Goal: Check status: Check status

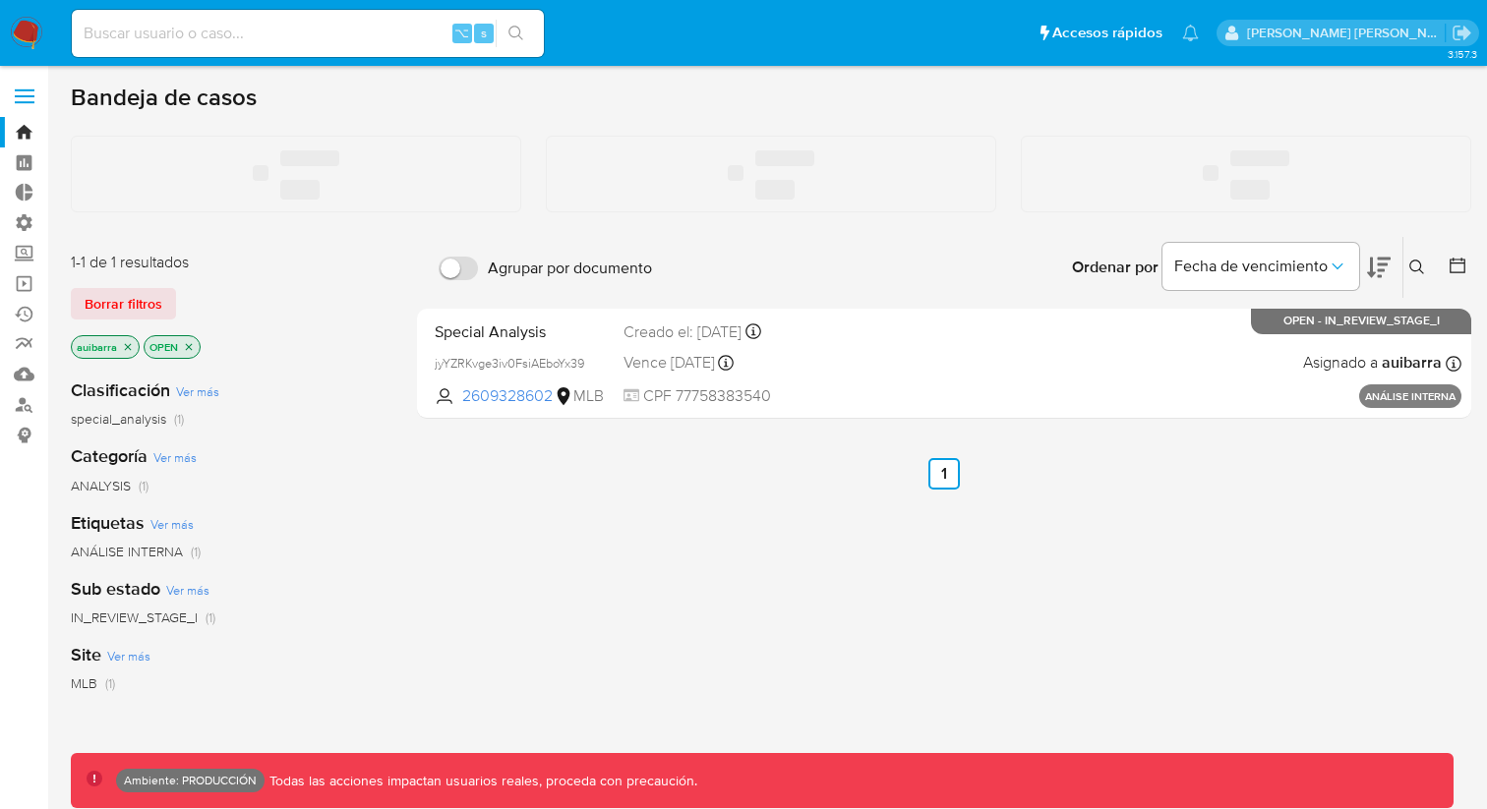
click at [386, 21] on input at bounding box center [308, 34] width 472 height 26
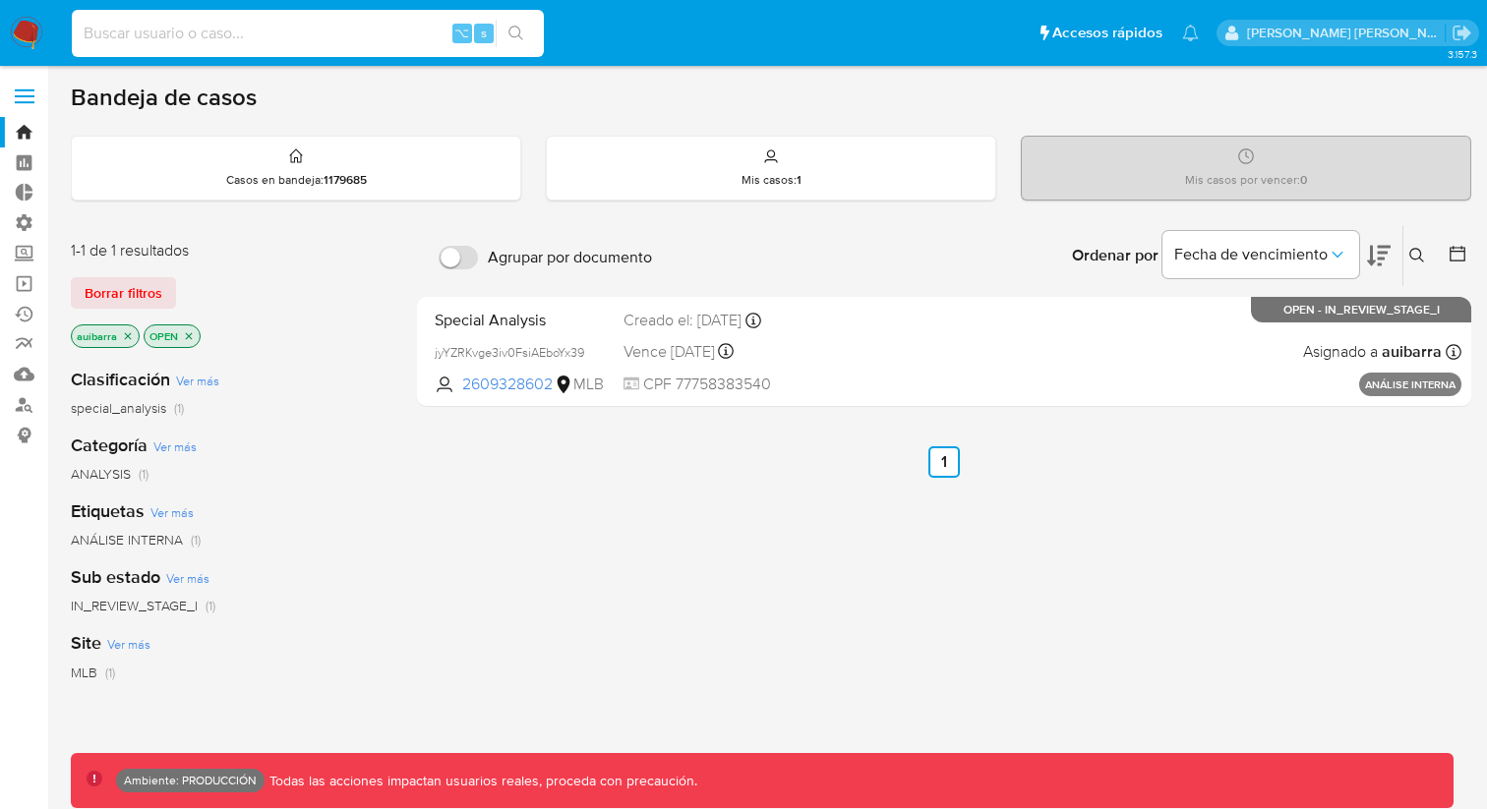
paste input "143125485"
type input "143125485"
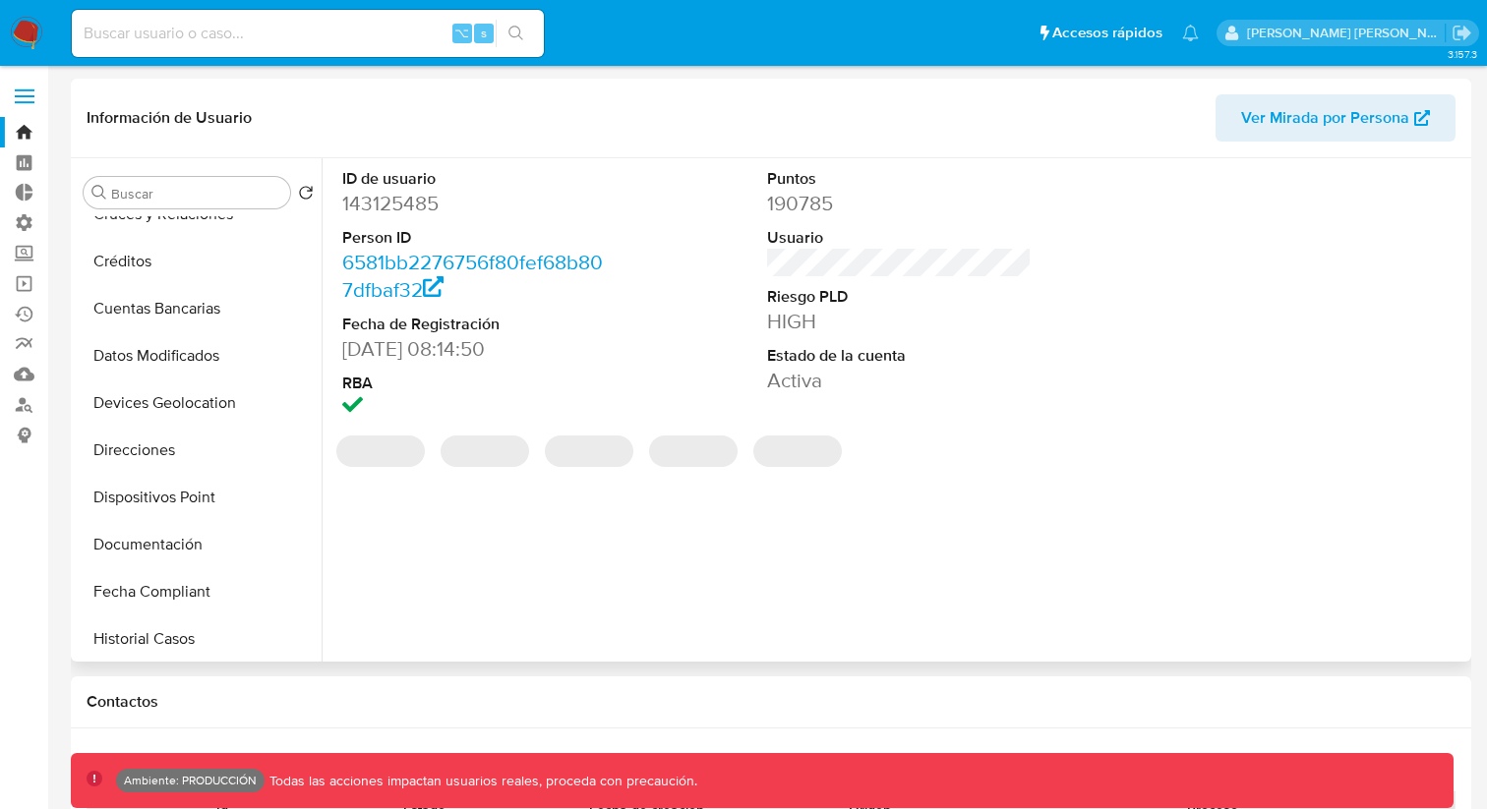
select select "10"
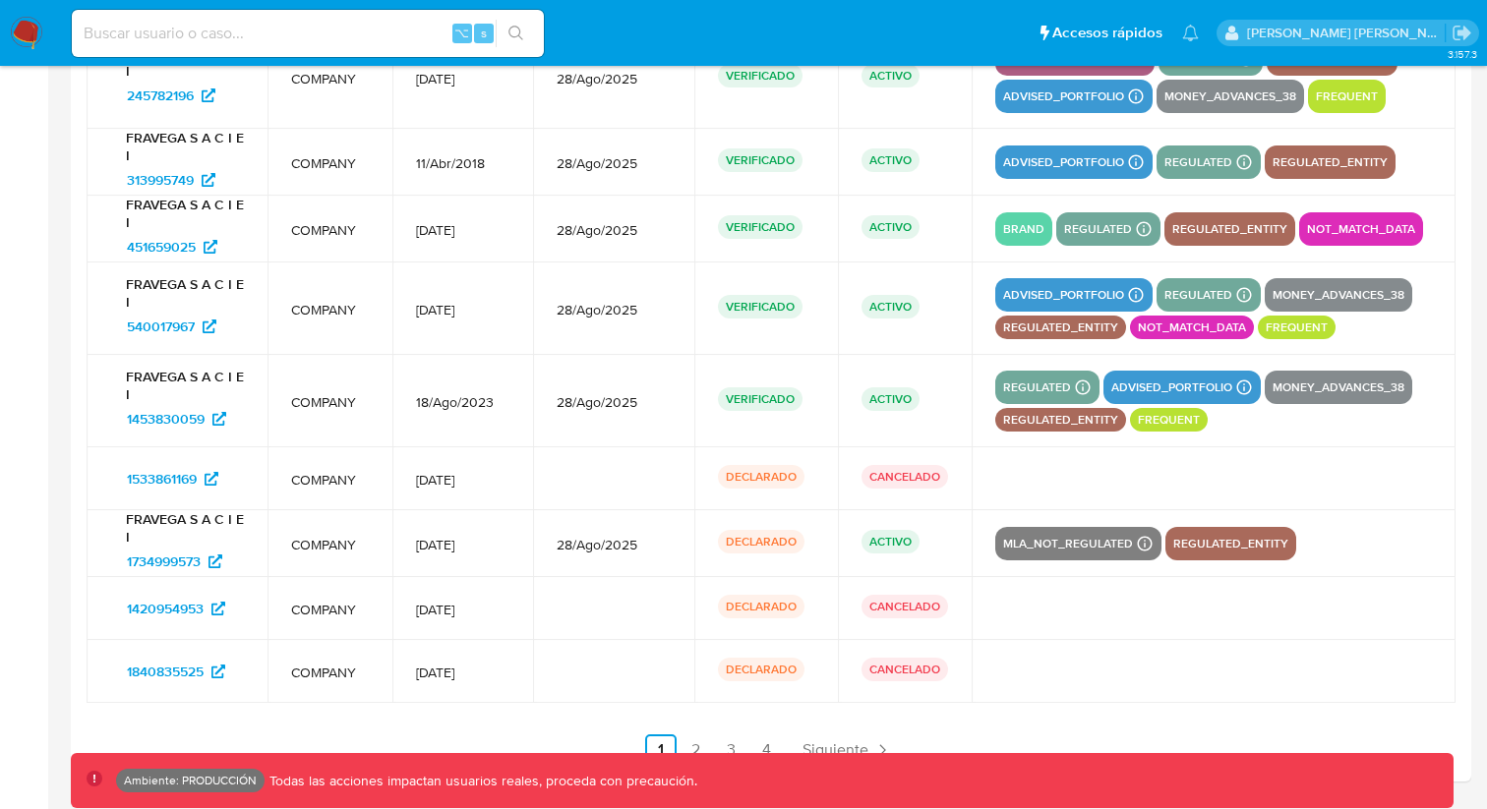
scroll to position [2881, 0]
click at [817, 746] on span "Siguiente" at bounding box center [836, 751] width 66 height 16
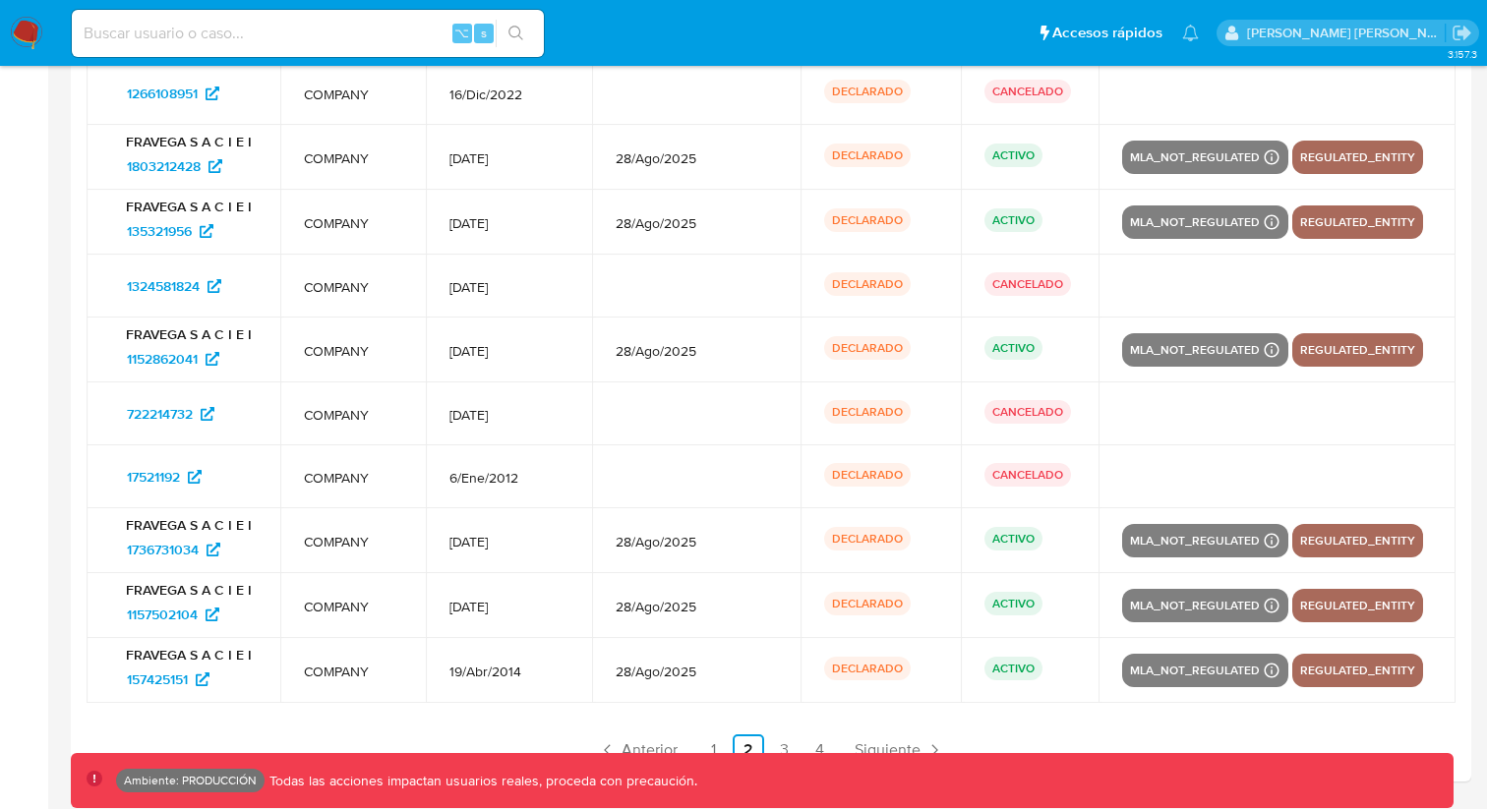
click at [842, 742] on ul "Anterior 1 2 3 4 Siguiente" at bounding box center [771, 750] width 1369 height 31
click at [853, 742] on link "Siguiente" at bounding box center [899, 750] width 105 height 31
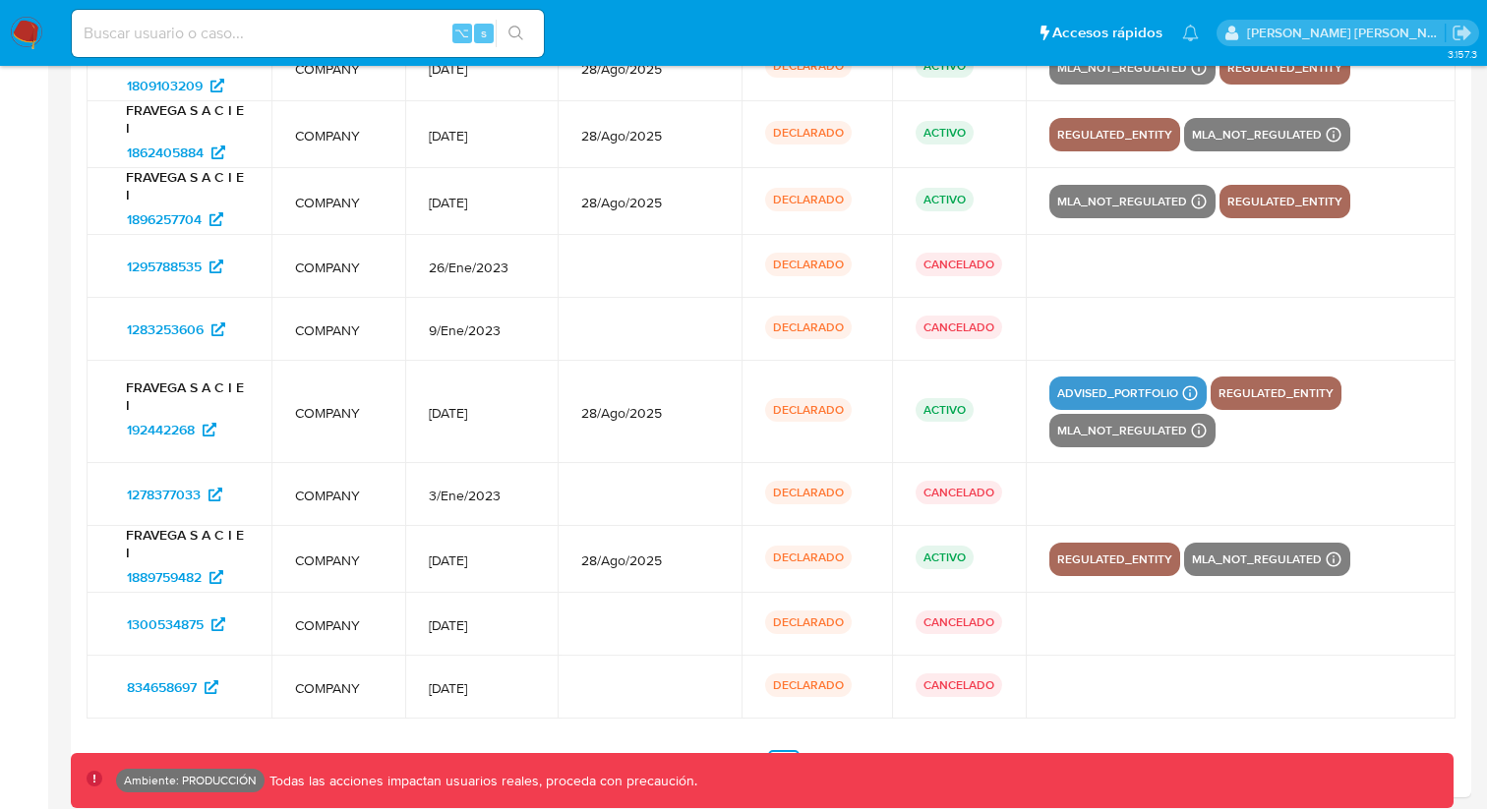
scroll to position [2787, 0]
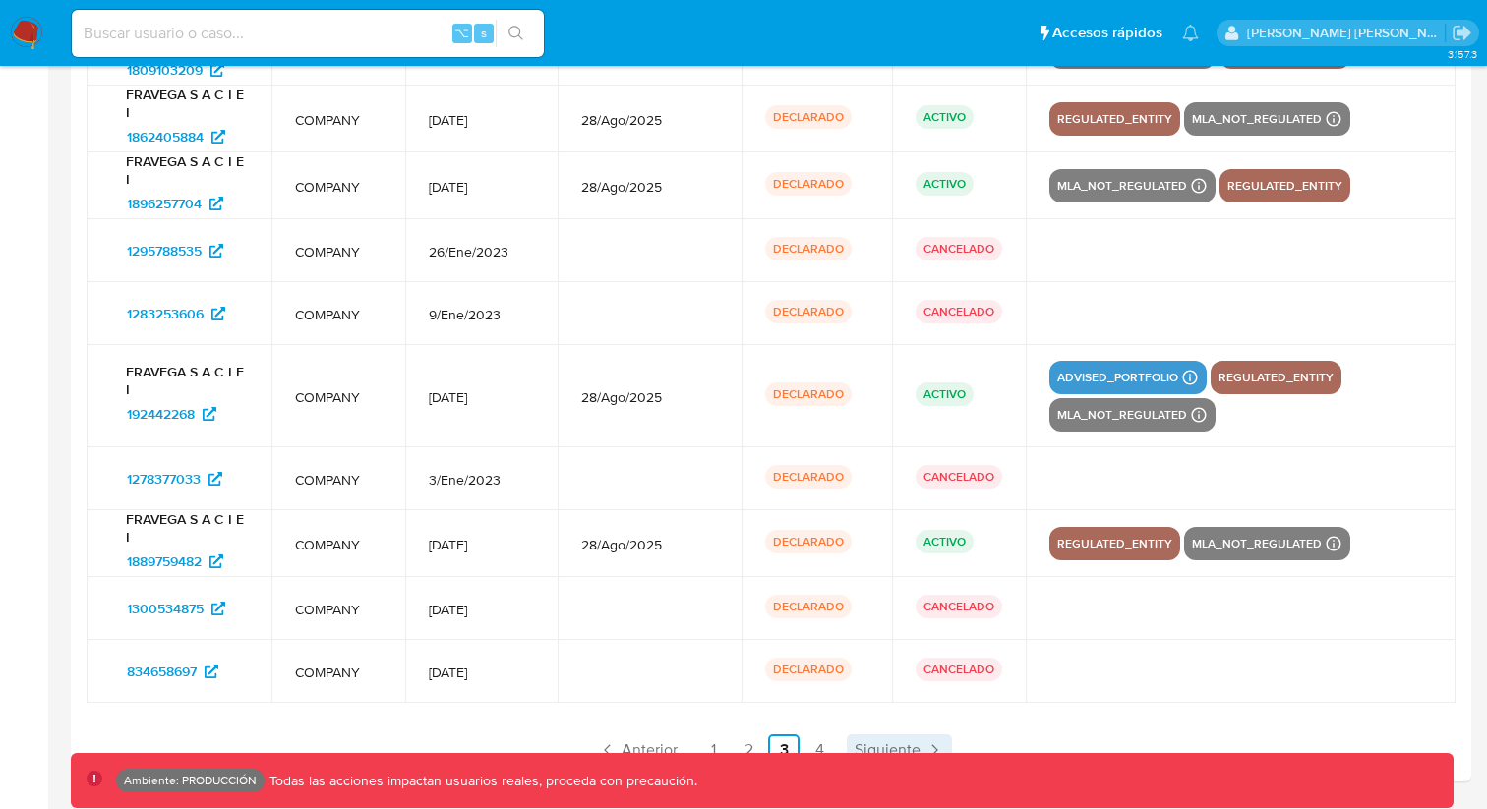
click at [864, 749] on span "Siguiente" at bounding box center [888, 751] width 66 height 16
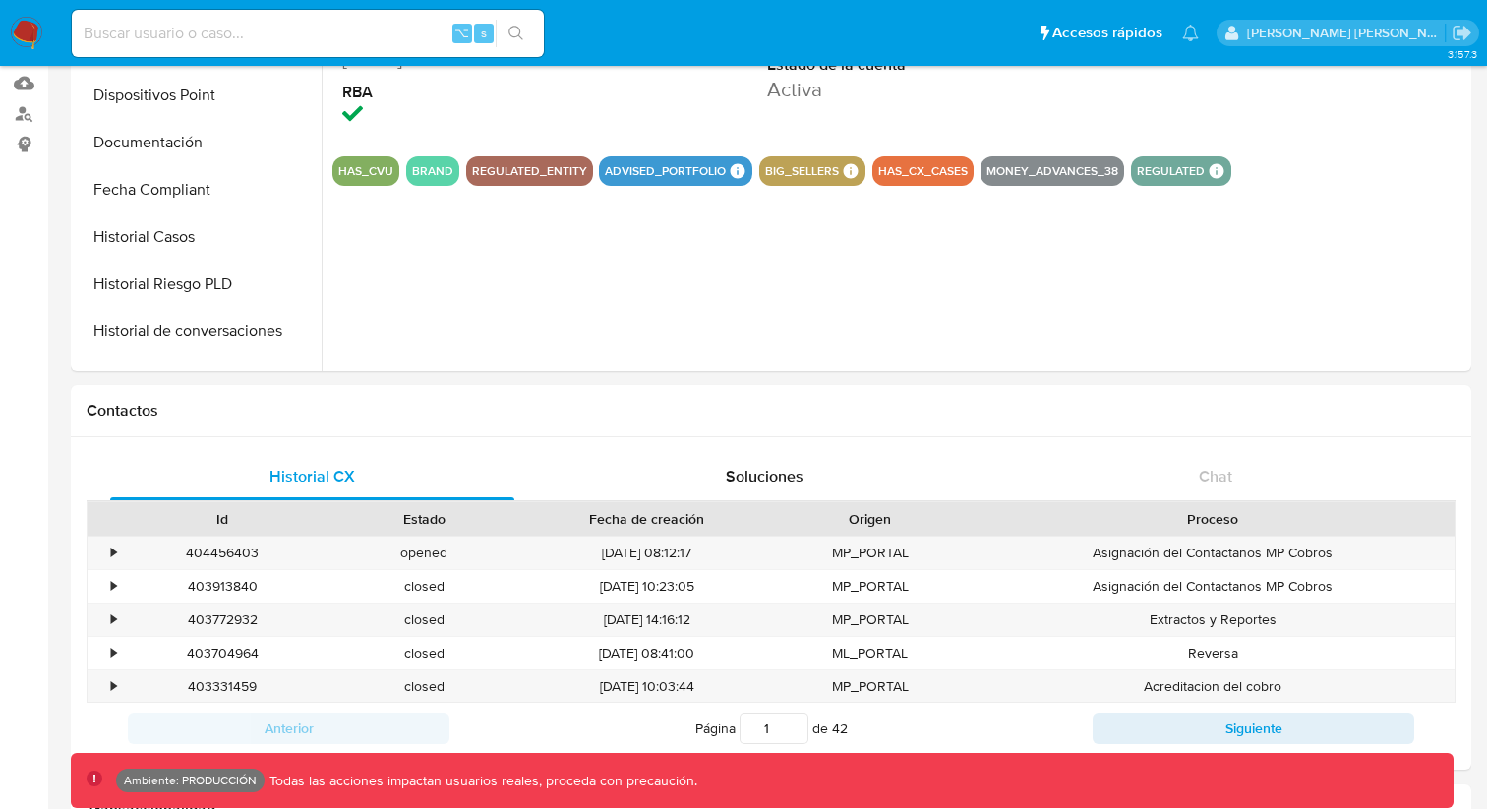
scroll to position [0, 0]
